Goal: Register for event/course

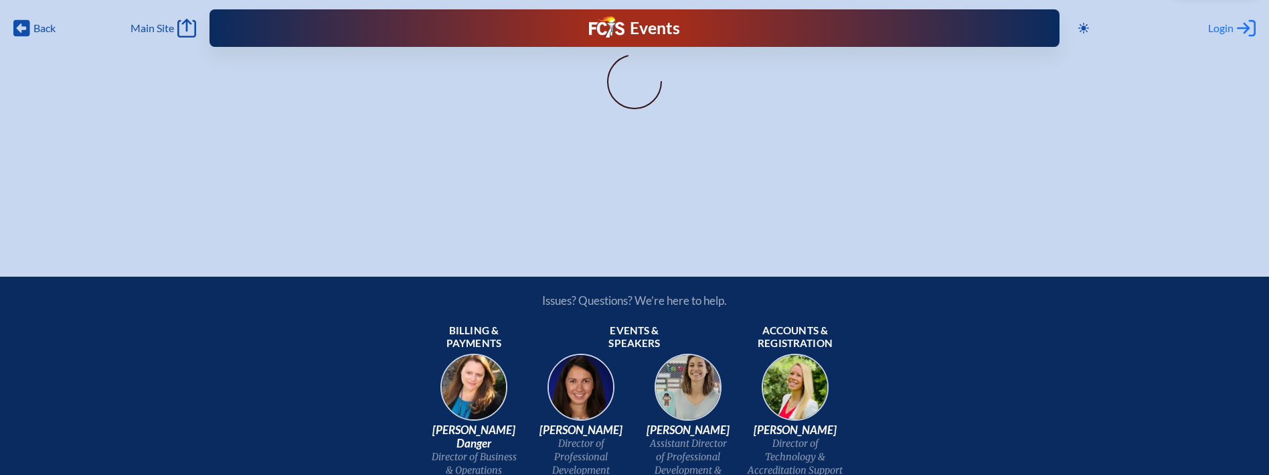
click at [1227, 29] on span "Login" at bounding box center [1220, 27] width 25 height 13
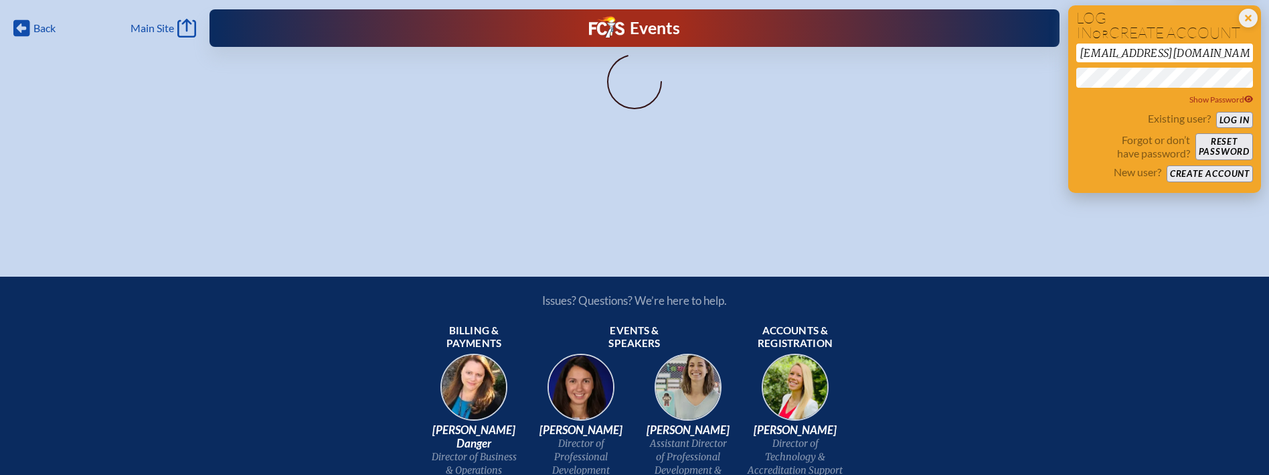
click at [1241, 112] on button "Log in" at bounding box center [1234, 120] width 37 height 17
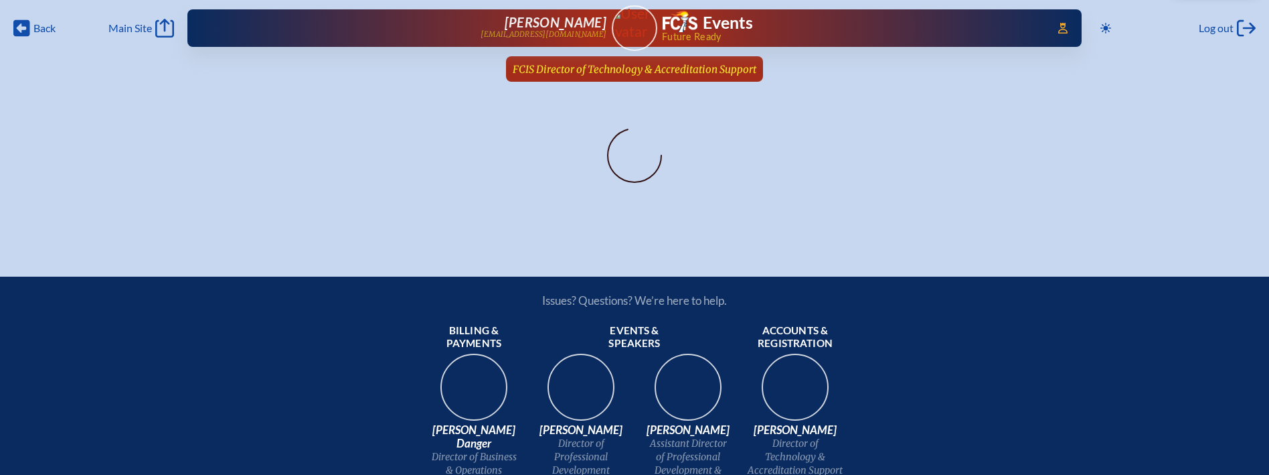
click at [742, 66] on span "FCIS Director of Technology & Accreditation Support" at bounding box center [635, 69] width 244 height 13
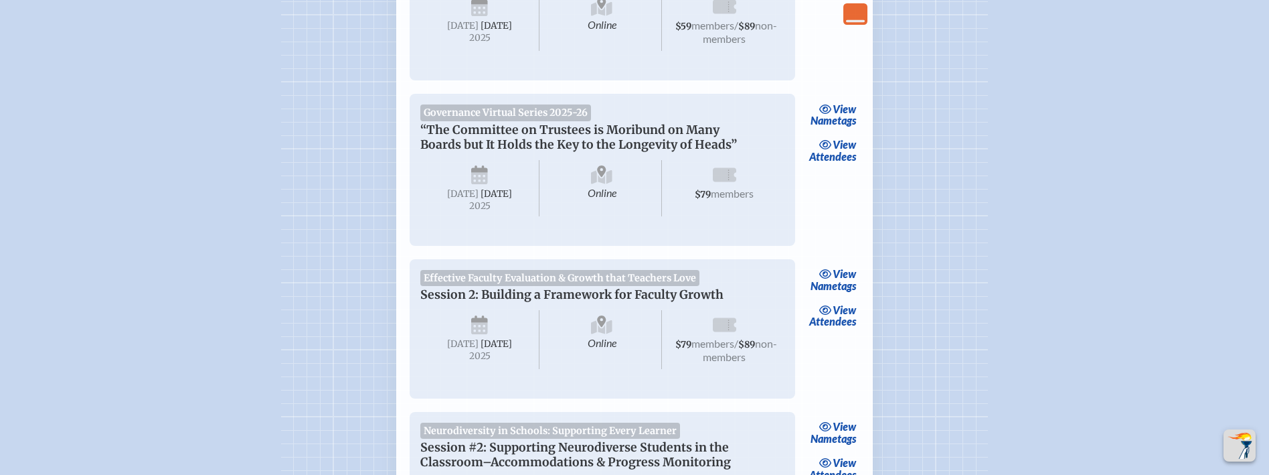
scroll to position [334, 0]
